Goal: Task Accomplishment & Management: Manage account settings

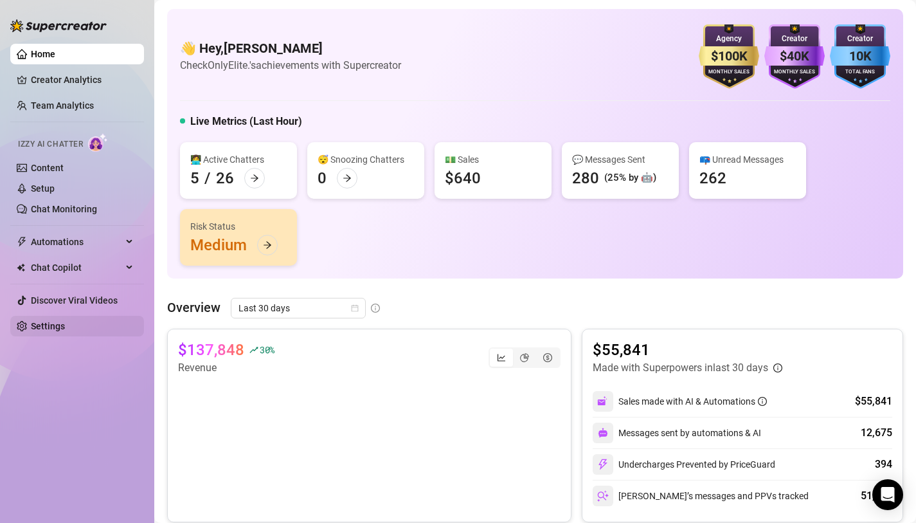
click at [48, 327] on link "Settings" at bounding box center [48, 326] width 34 height 10
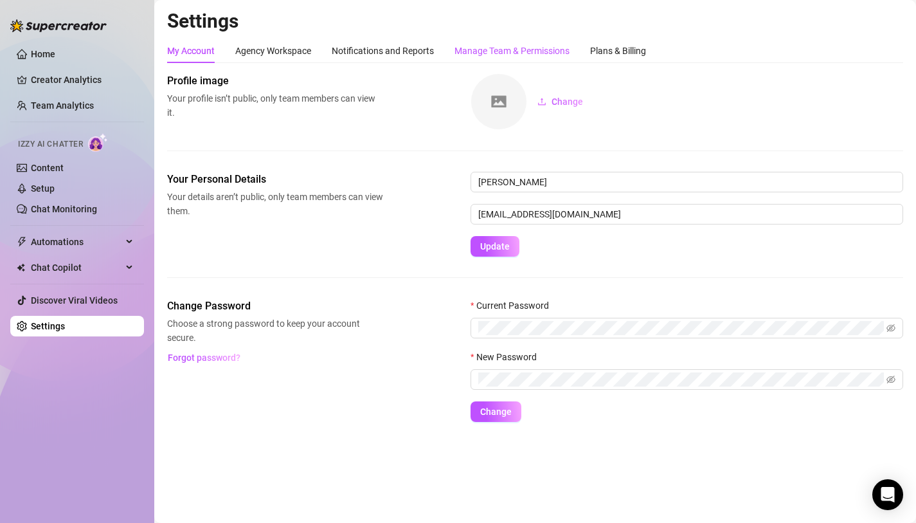
click at [527, 44] on div "Manage Team & Permissions" at bounding box center [512, 51] width 115 height 14
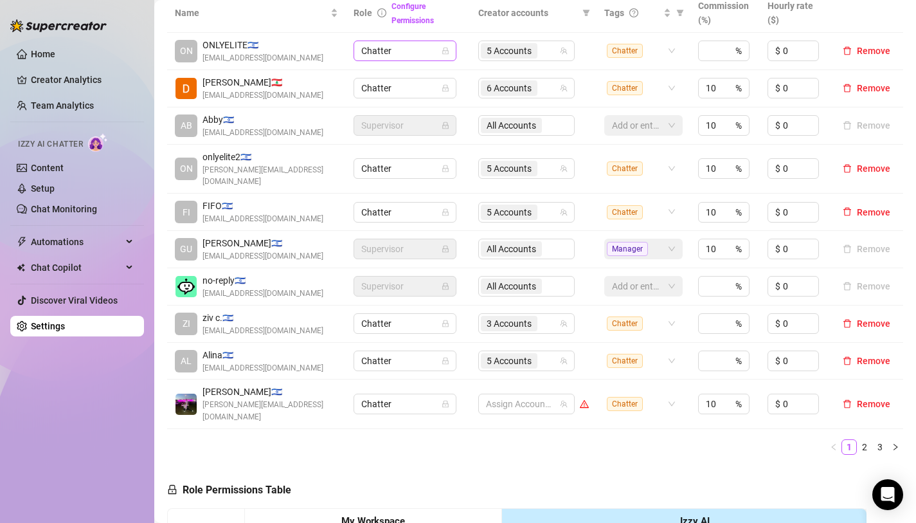
scroll to position [300, 0]
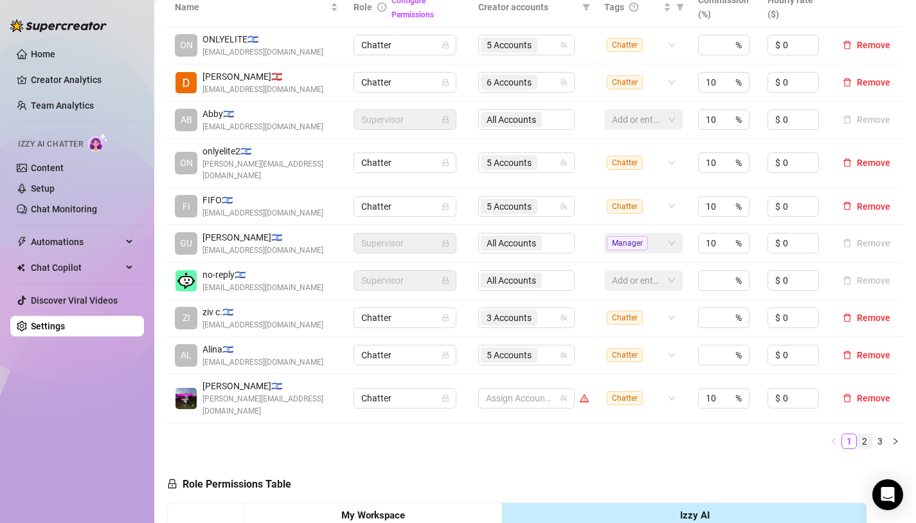
click at [868, 434] on link "2" at bounding box center [865, 441] width 14 height 14
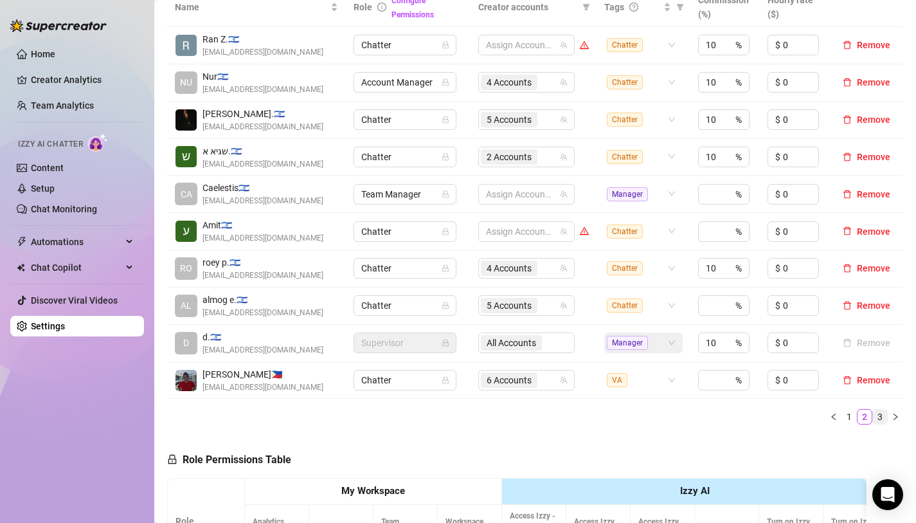
click at [878, 418] on link "3" at bounding box center [880, 417] width 14 height 14
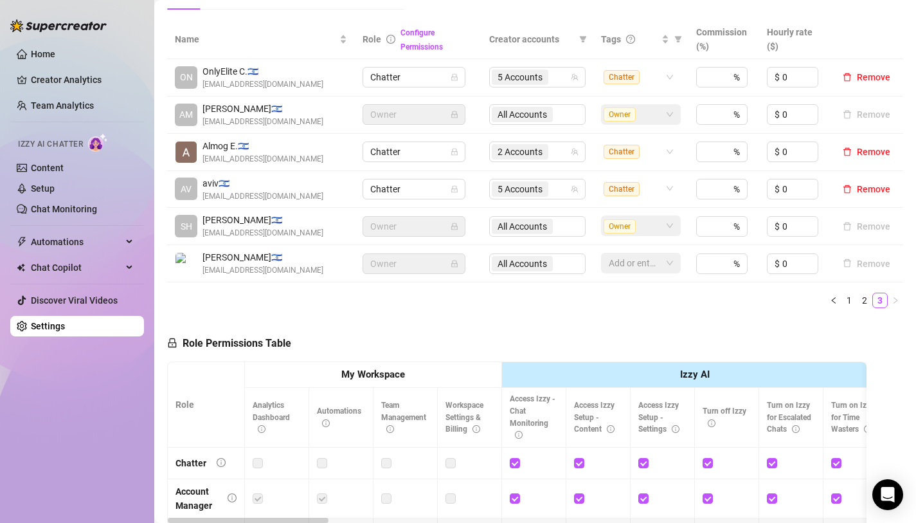
scroll to position [267, 0]
click at [864, 300] on link "2" at bounding box center [865, 302] width 14 height 14
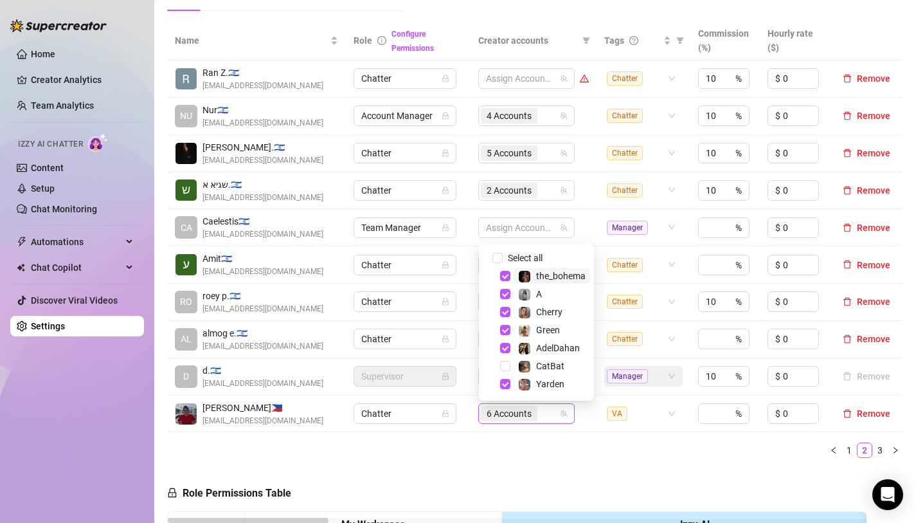
click at [502, 414] on span "6 Accounts" at bounding box center [509, 413] width 45 height 14
click at [510, 255] on span "Select all" at bounding box center [525, 258] width 45 height 14
click at [503, 255] on input "Select all" at bounding box center [498, 258] width 10 height 10
checkbox input "true"
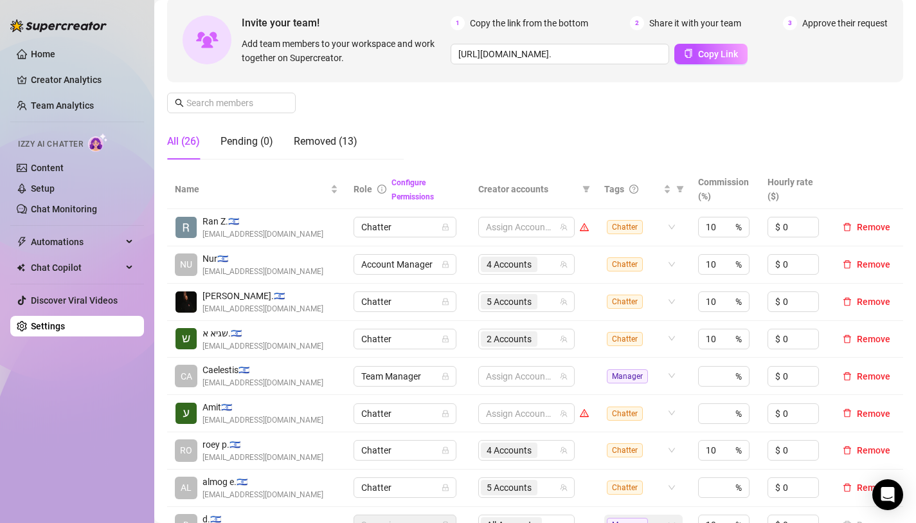
scroll to position [58, 0]
